Goal: Task Accomplishment & Management: Use online tool/utility

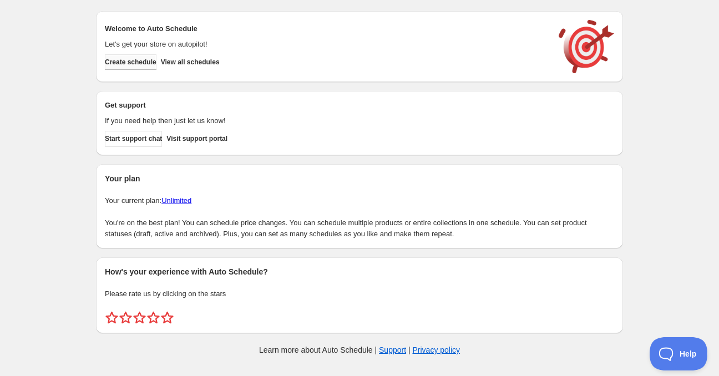
click at [136, 60] on span "Create schedule" at bounding box center [131, 62] width 52 height 9
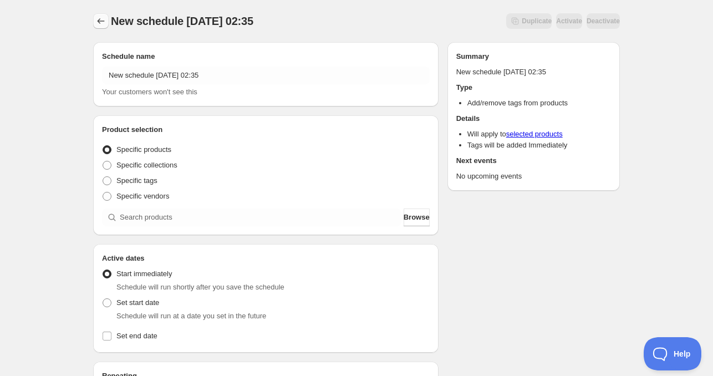
click at [96, 21] on icon "Schedules" at bounding box center [100, 21] width 11 height 11
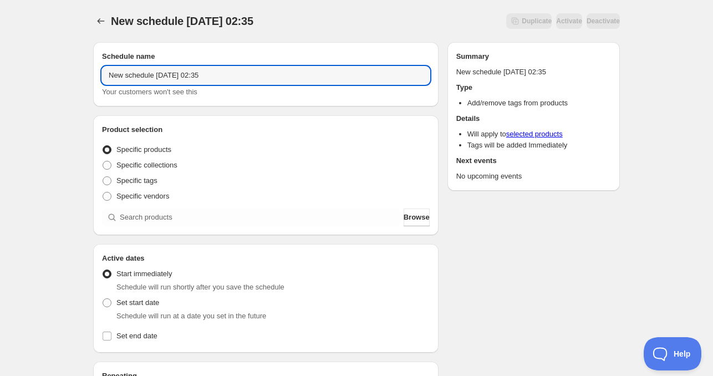
drag, startPoint x: 153, startPoint y: 79, endPoint x: 58, endPoint y: 82, distance: 94.8
click at [82, 79] on div "New schedule [DATE] 02:35. This page is ready New schedule [DATE] 02:35 Duplica…" at bounding box center [356, 325] width 553 height 650
drag, startPoint x: 151, startPoint y: 77, endPoint x: 159, endPoint y: 77, distance: 7.8
click at [159, 77] on input "[DATE] 02:35" at bounding box center [266, 76] width 328 height 18
drag, startPoint x: 180, startPoint y: 77, endPoint x: 251, endPoint y: 77, distance: 71.5
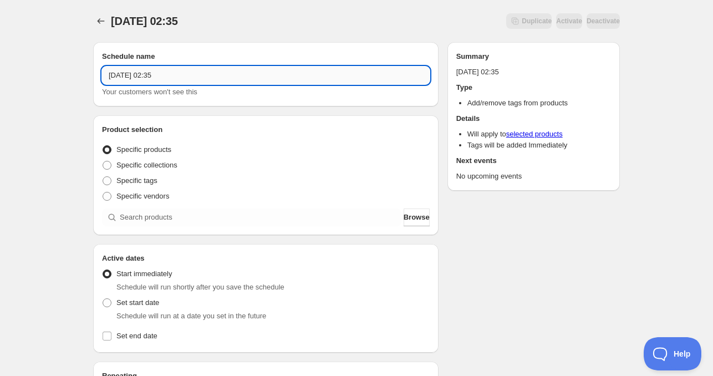
click at [251, 77] on input "[DATE] 02:35" at bounding box center [266, 76] width 328 height 18
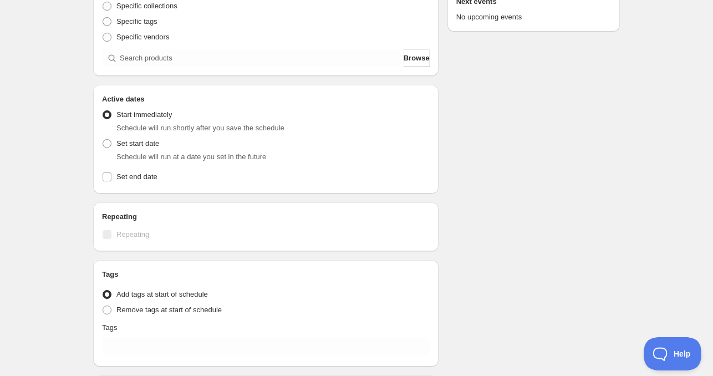
scroll to position [166, 0]
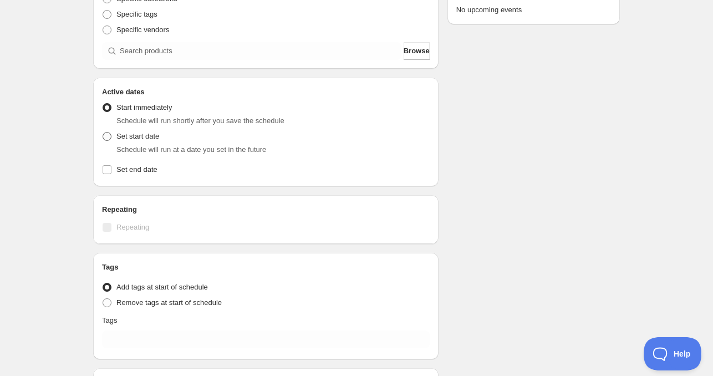
type input "[DATE] 4am"
click at [138, 139] on span "Set start date" at bounding box center [137, 136] width 43 height 8
click at [103, 133] on input "Set start date" at bounding box center [103, 132] width 1 height 1
radio input "true"
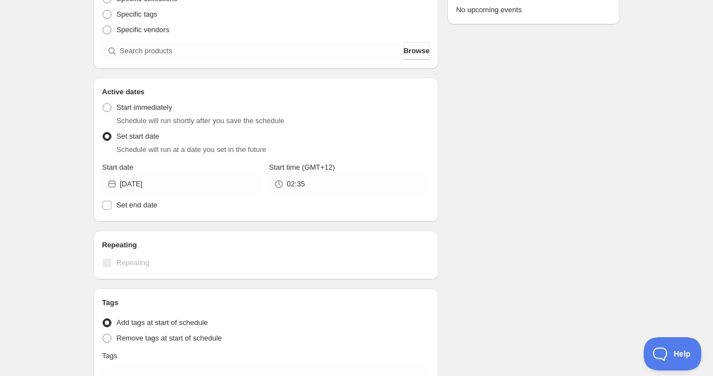
click at [171, 194] on div "Active Date Type Start immediately Schedule will run shortly after you save the…" at bounding box center [266, 155] width 328 height 115
click at [169, 185] on input "[DATE]" at bounding box center [191, 184] width 143 height 18
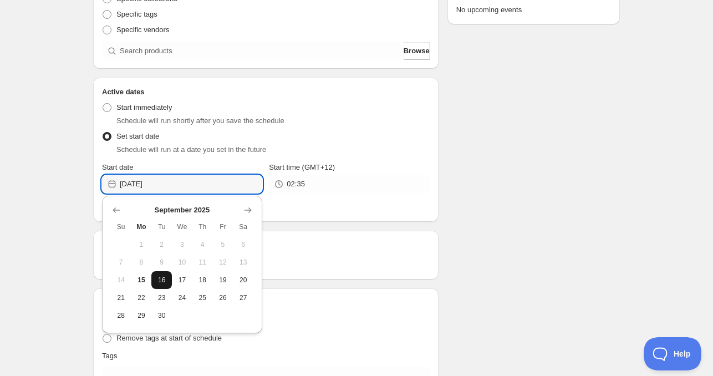
click at [164, 281] on span "16" at bounding box center [162, 280] width 12 height 9
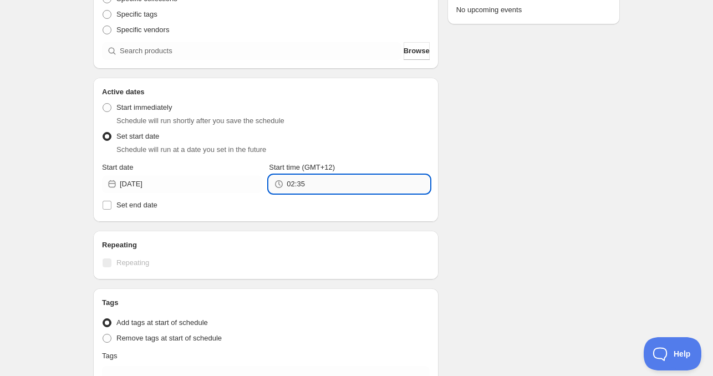
click at [328, 178] on input "02:35" at bounding box center [358, 184] width 143 height 18
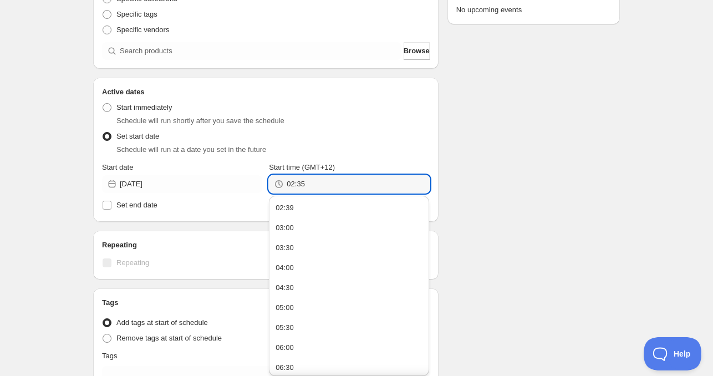
drag, startPoint x: 328, startPoint y: 178, endPoint x: 263, endPoint y: 186, distance: 65.3
click at [264, 185] on div "Start date [DATE] Start time (GMT+12) 02:35" at bounding box center [266, 177] width 328 height 31
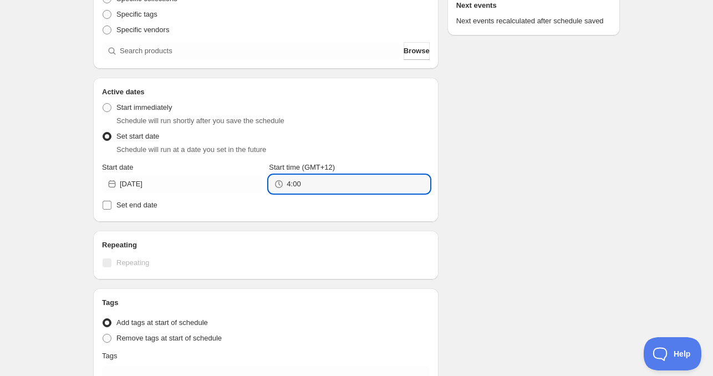
type input "04:00"
click at [120, 211] on label "Set end date" at bounding box center [266, 205] width 328 height 16
click at [111, 210] on input "Set end date" at bounding box center [107, 205] width 9 height 9
checkbox input "true"
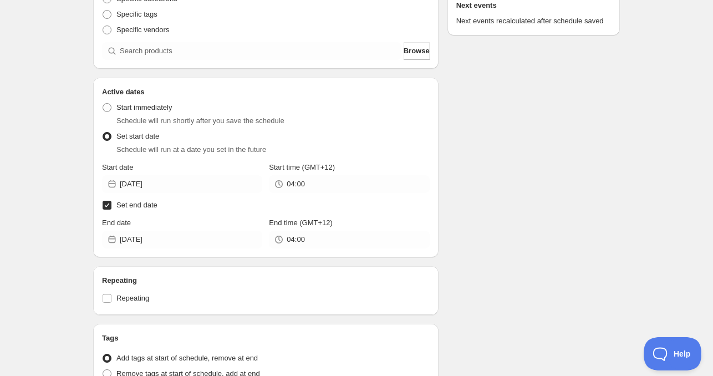
click at [147, 249] on div "Active dates Active Date Type Start immediately Schedule will run shortly after…" at bounding box center [265, 168] width 345 height 180
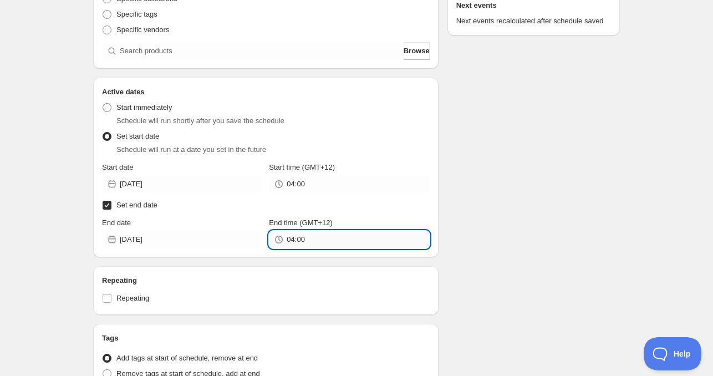
click at [308, 245] on input "04:00" at bounding box center [358, 240] width 143 height 18
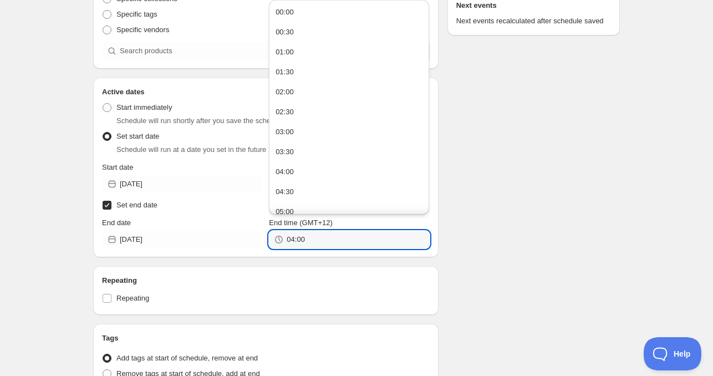
paste input "text"
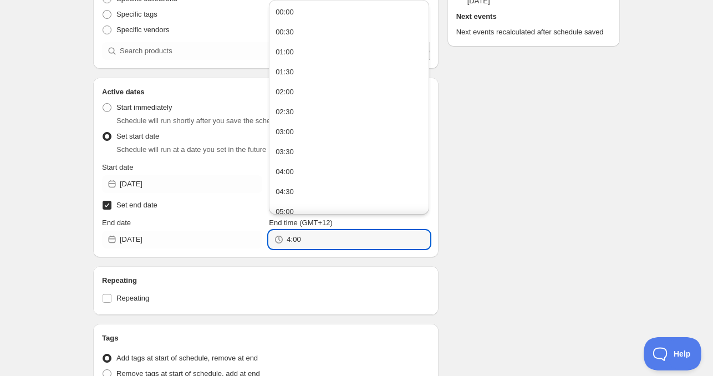
type input "04:00"
click at [321, 269] on div "Repeating Repeating" at bounding box center [265, 290] width 345 height 49
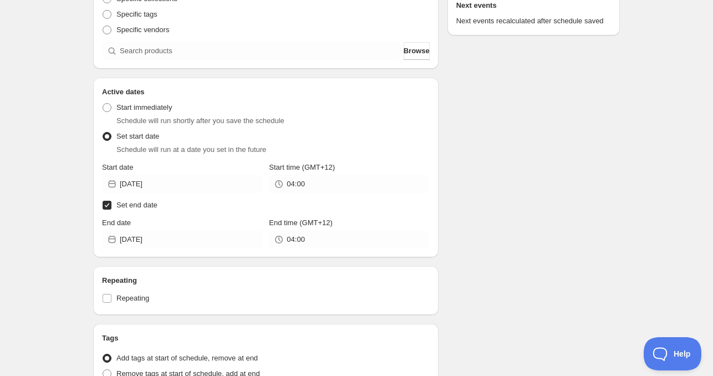
scroll to position [222, 0]
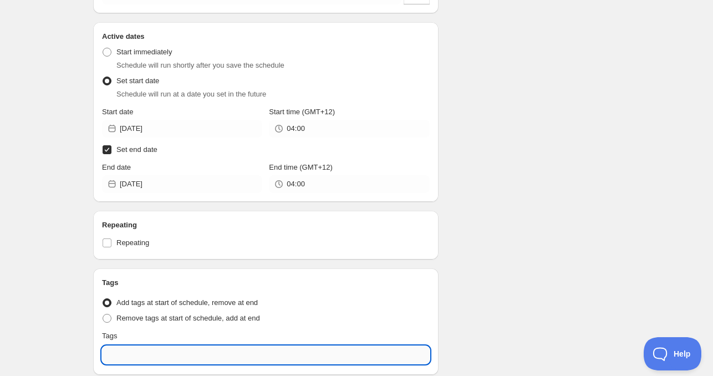
click at [135, 363] on input "text" at bounding box center [266, 355] width 328 height 18
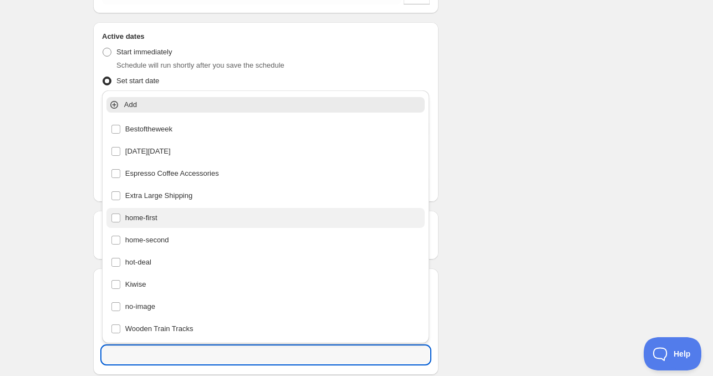
click at [168, 220] on div "home-first" at bounding box center [266, 218] width 310 height 16
type input "home-first"
checkbox input "true"
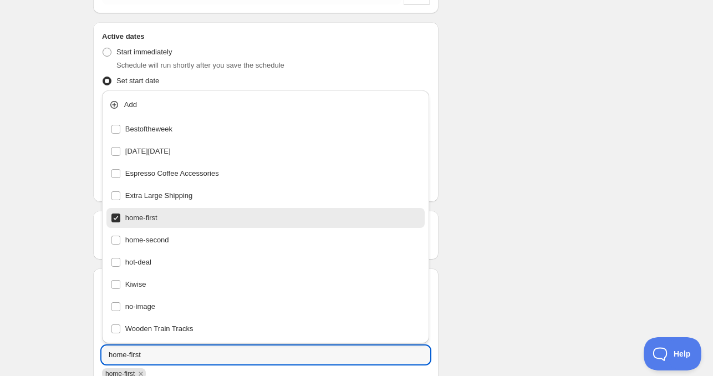
click at [516, 251] on div "Schedule name [DATE] 4am Your customers won't see this Product selection Entity…" at bounding box center [352, 161] width 536 height 701
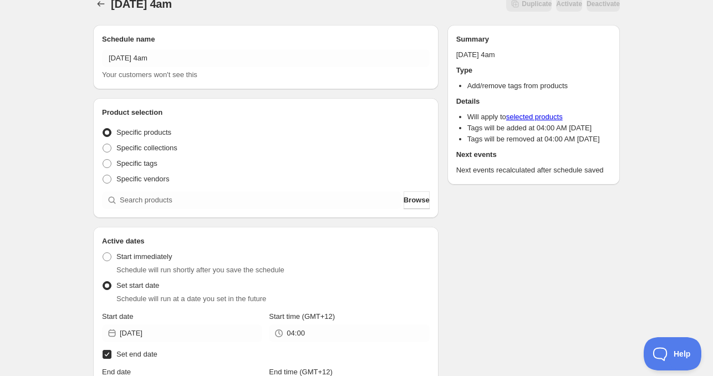
scroll to position [0, 0]
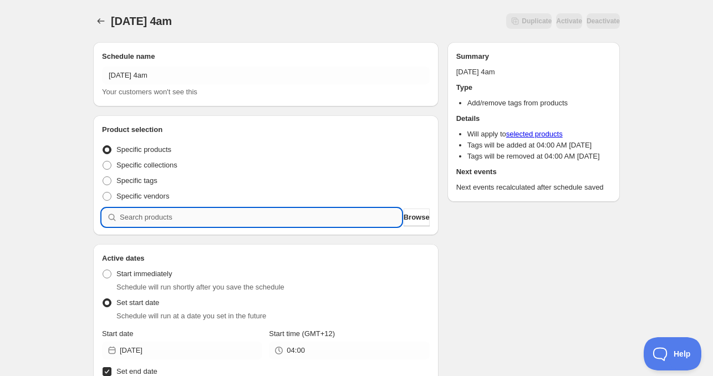
click at [182, 221] on input "search" at bounding box center [261, 217] width 282 height 18
paste input "search"
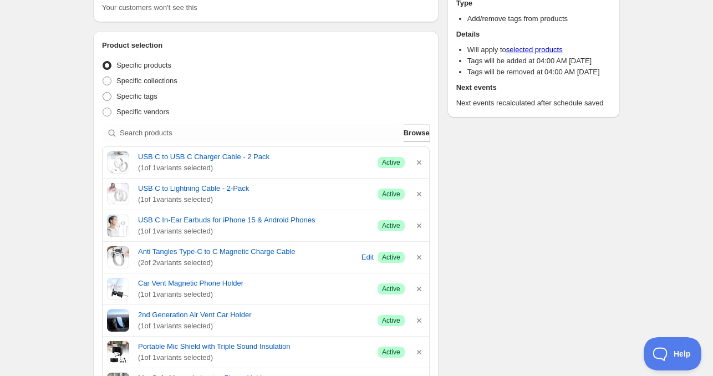
scroll to position [55, 0]
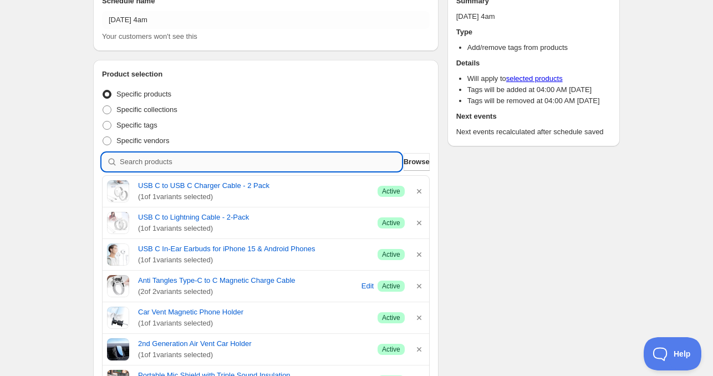
click at [181, 161] on input "search" at bounding box center [261, 162] width 282 height 18
paste input "search"
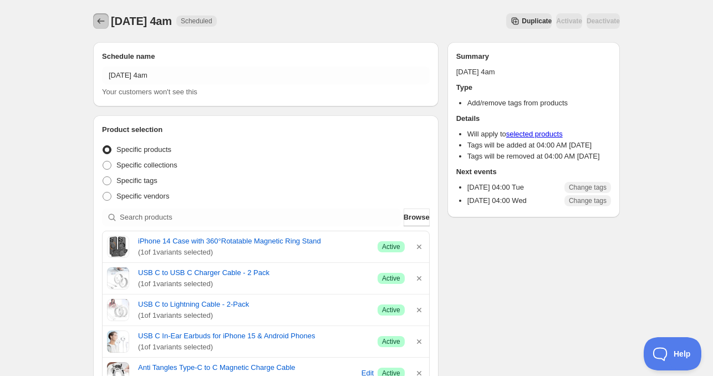
click at [99, 17] on icon "Schedules" at bounding box center [100, 21] width 11 height 11
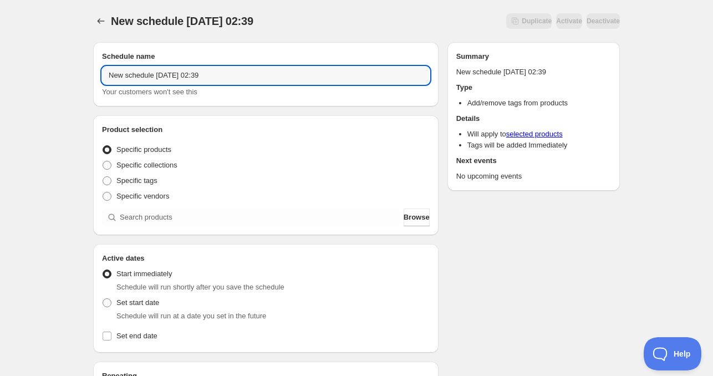
drag, startPoint x: 151, startPoint y: 77, endPoint x: 78, endPoint y: 82, distance: 73.3
click at [58, 75] on div "New schedule [DATE] 02:39. This page is ready New schedule [DATE] 02:39 Duplica…" at bounding box center [356, 336] width 713 height 672
drag, startPoint x: 151, startPoint y: 77, endPoint x: 81, endPoint y: 73, distance: 70.6
click at [82, 73] on div "New schedule [DATE] 02:39. This page is ready New schedule [DATE] 02:39 Duplica…" at bounding box center [356, 325] width 553 height 650
drag, startPoint x: 163, startPoint y: 74, endPoint x: 224, endPoint y: 80, distance: 61.4
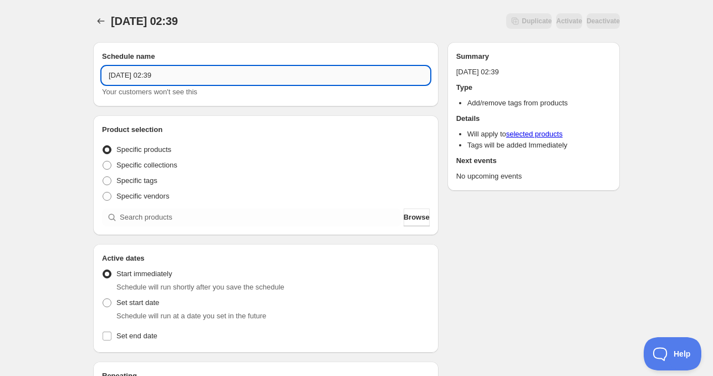
click at [217, 78] on input "[DATE] 02:39" at bounding box center [266, 76] width 328 height 18
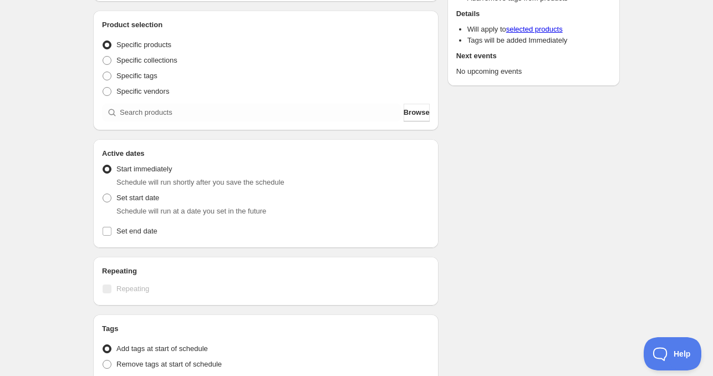
scroll to position [166, 0]
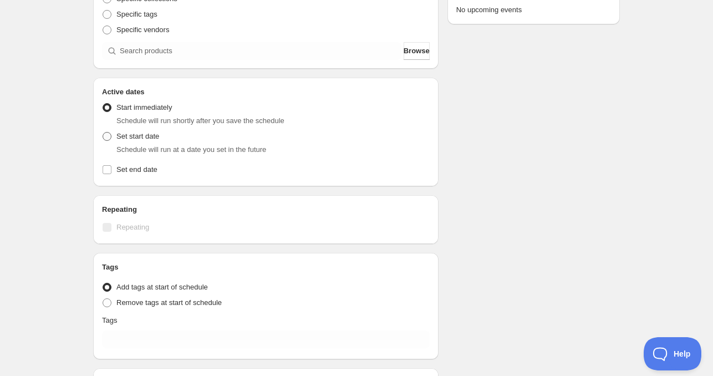
type input "[DATE] 11am"
click at [145, 137] on span "Set start date" at bounding box center [137, 136] width 43 height 8
click at [103, 133] on input "Set start date" at bounding box center [103, 132] width 1 height 1
radio input "true"
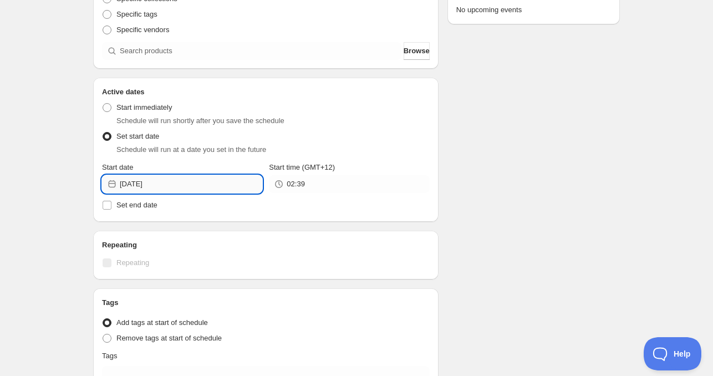
click at [168, 181] on input "[DATE]" at bounding box center [191, 184] width 143 height 18
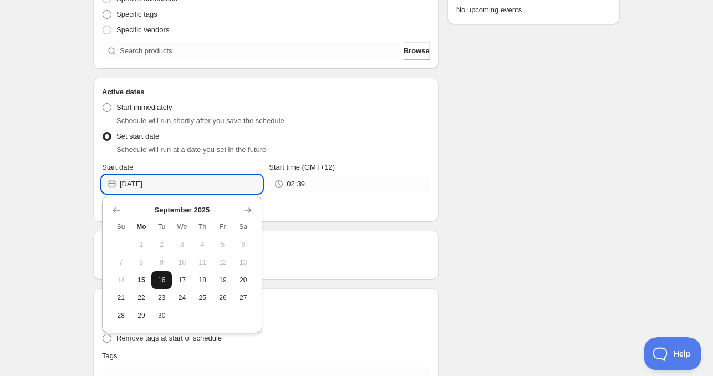
click at [165, 285] on button "16" at bounding box center [161, 280] width 21 height 18
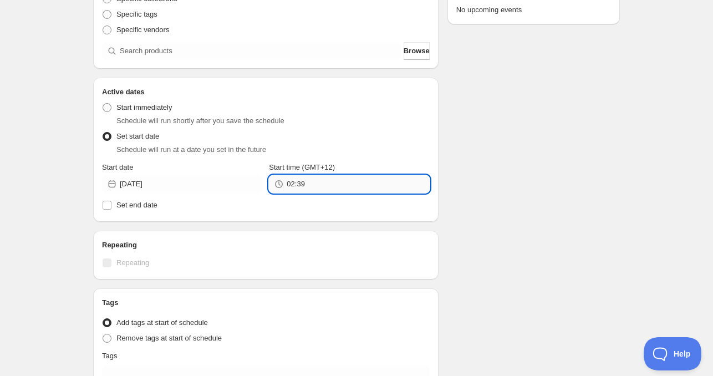
click at [309, 190] on input "02:39" at bounding box center [358, 184] width 143 height 18
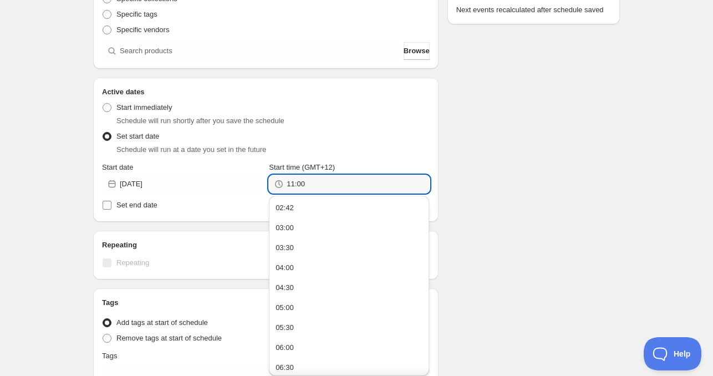
type input "11:00"
click at [133, 212] on label "Set end date" at bounding box center [266, 205] width 328 height 16
click at [111, 210] on input "Set end date" at bounding box center [107, 205] width 9 height 9
checkbox input "true"
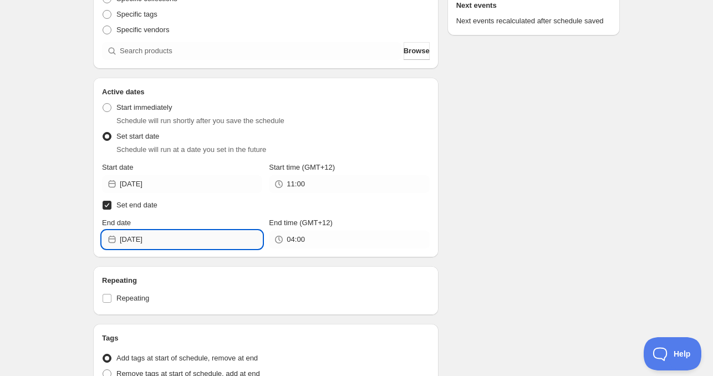
click at [160, 240] on input "[DATE]" at bounding box center [191, 240] width 143 height 18
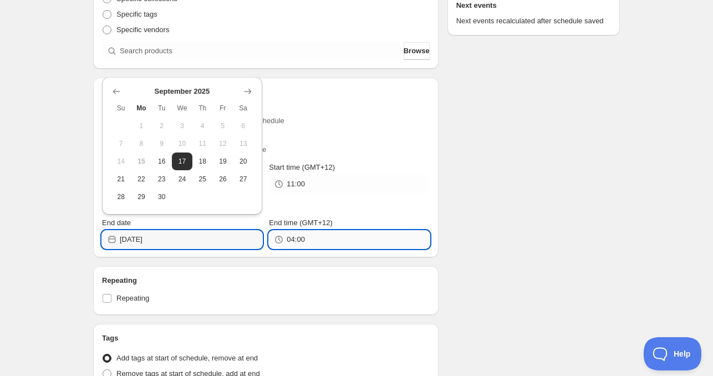
click at [315, 239] on input "04:00" at bounding box center [358, 240] width 143 height 18
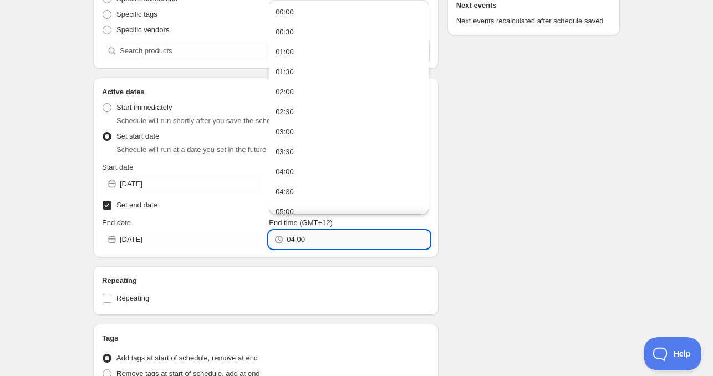
paste input "11"
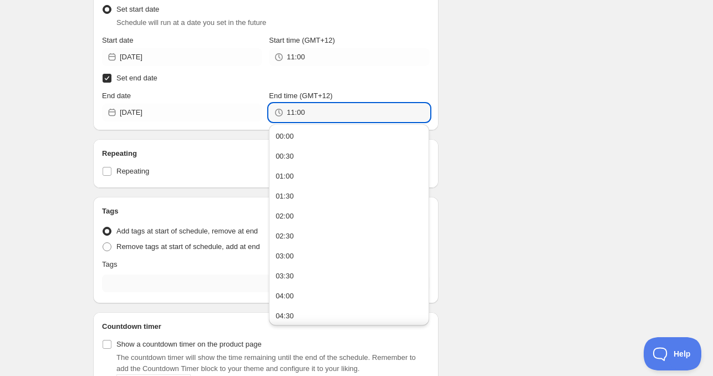
scroll to position [333, 0]
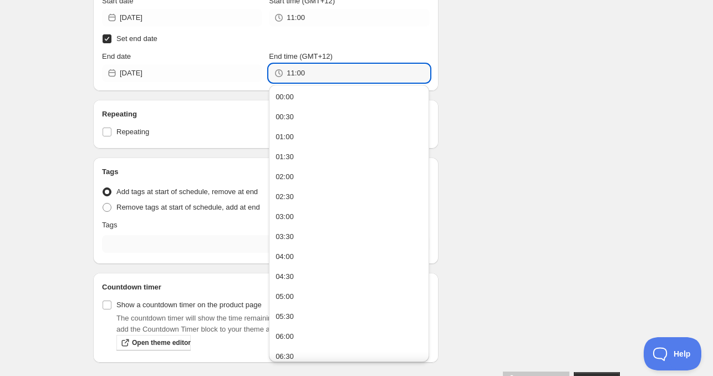
type input "11:00"
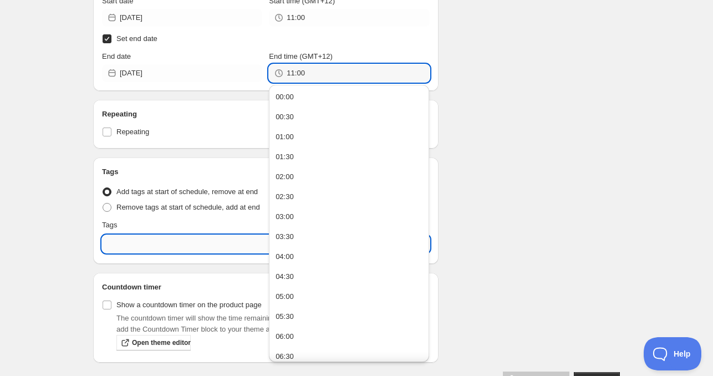
click at [115, 238] on input "text" at bounding box center [266, 244] width 328 height 18
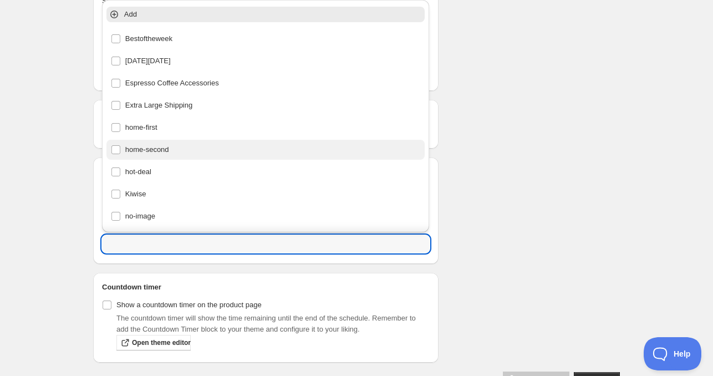
click at [162, 148] on div "home-second" at bounding box center [266, 150] width 310 height 16
type input "home-second"
checkbox input "true"
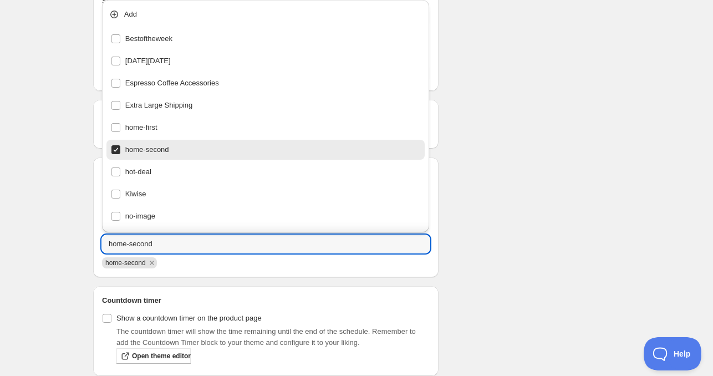
click at [624, 190] on div "[DATE] 11am. This page is ready [DATE] 11am Duplicate Activate Deactivate More …" at bounding box center [356, 34] width 553 height 734
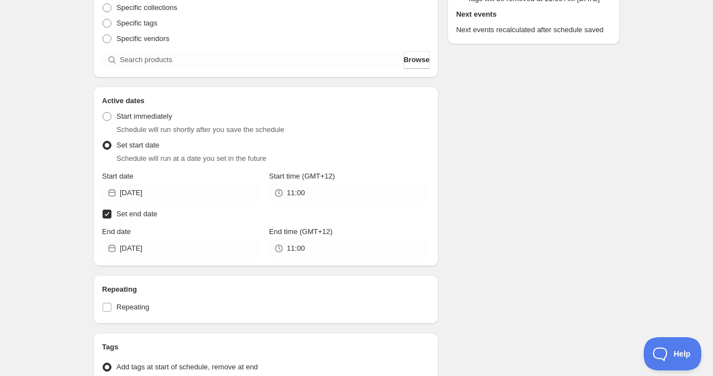
scroll to position [47, 0]
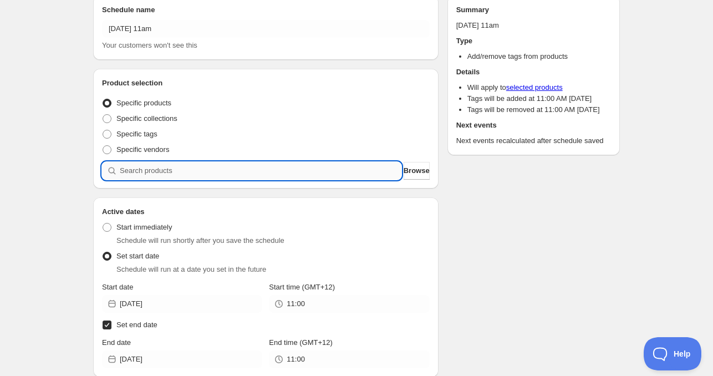
click at [175, 164] on input "search" at bounding box center [261, 171] width 282 height 18
paste input "search"
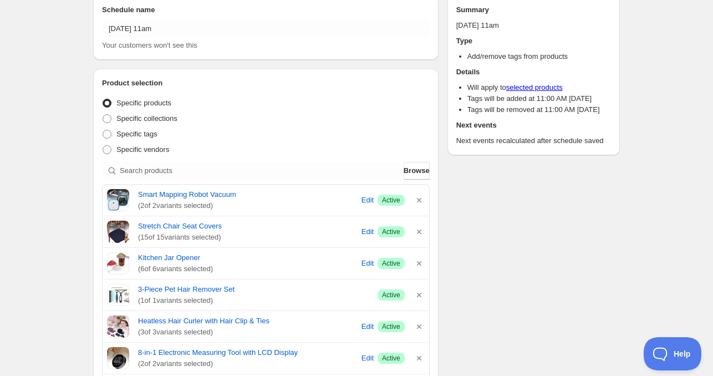
scroll to position [0, 0]
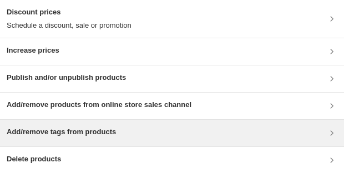
click at [62, 131] on h3 "Add/remove tags from products" at bounding box center [61, 131] width 109 height 11
click at [56, 132] on h3 "Add/remove tags from products" at bounding box center [61, 131] width 109 height 11
click at [62, 134] on h3 "Add/remove tags from products" at bounding box center [61, 131] width 109 height 11
